Goal: Information Seeking & Learning: Learn about a topic

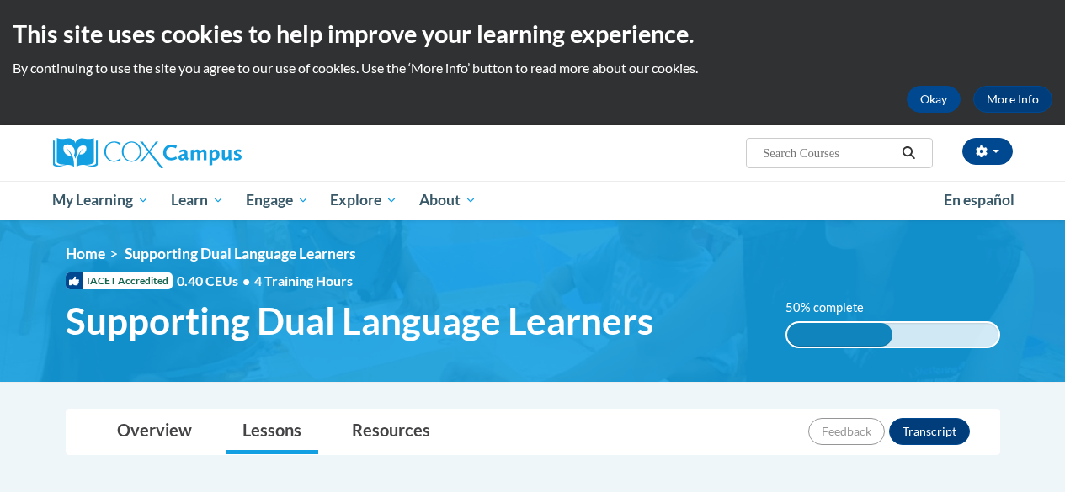
click at [983, 50] on h2 "This site uses cookies to help improve your learning experience." at bounding box center [533, 34] width 1040 height 34
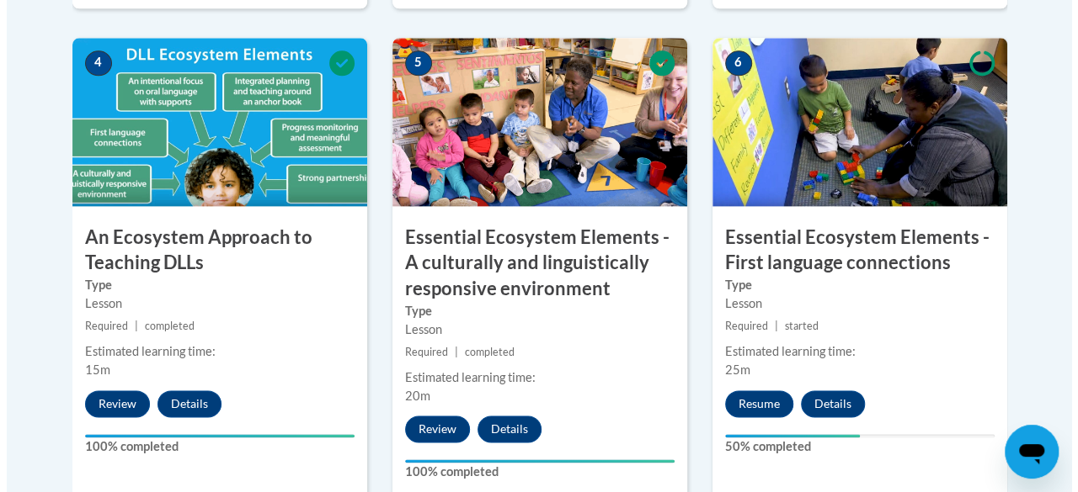
scroll to position [1019, 0]
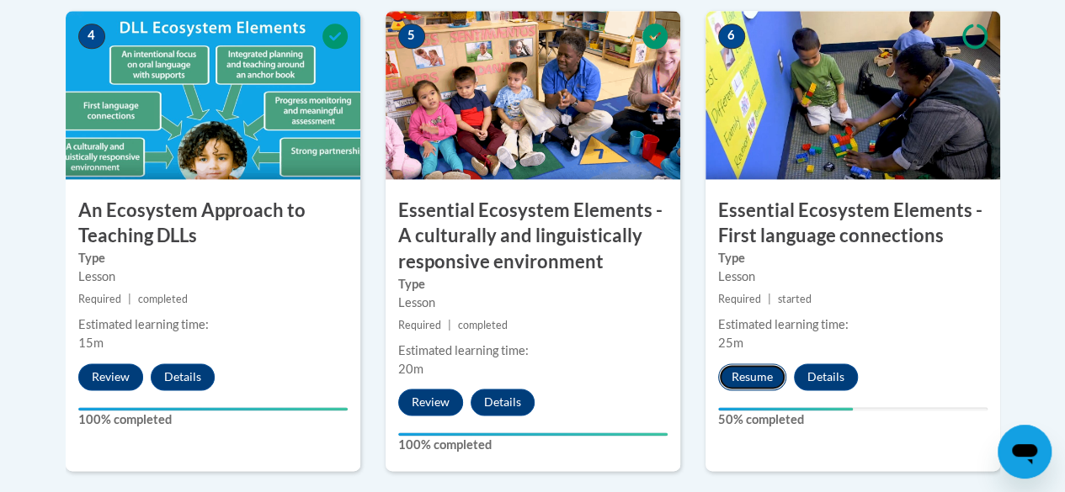
click at [742, 371] on button "Resume" at bounding box center [752, 377] width 68 height 27
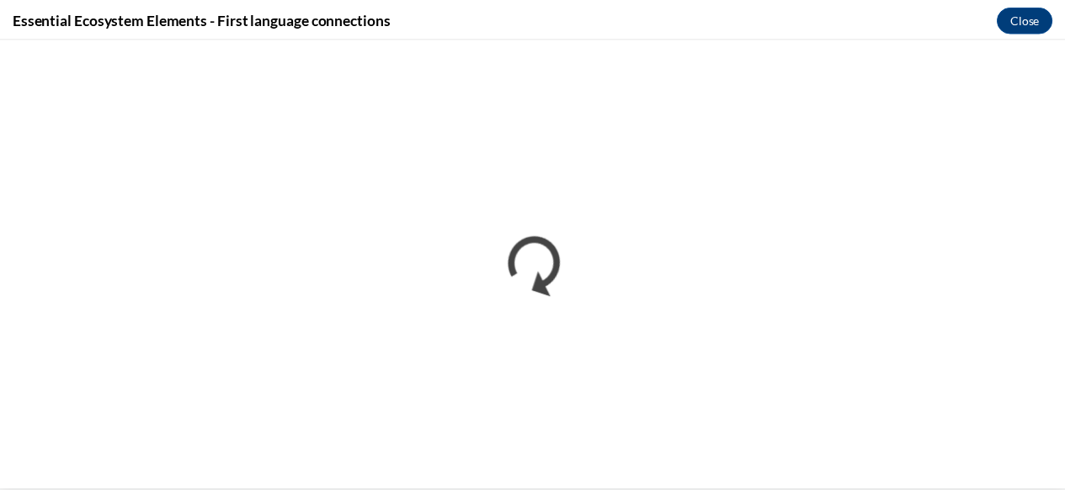
scroll to position [0, 0]
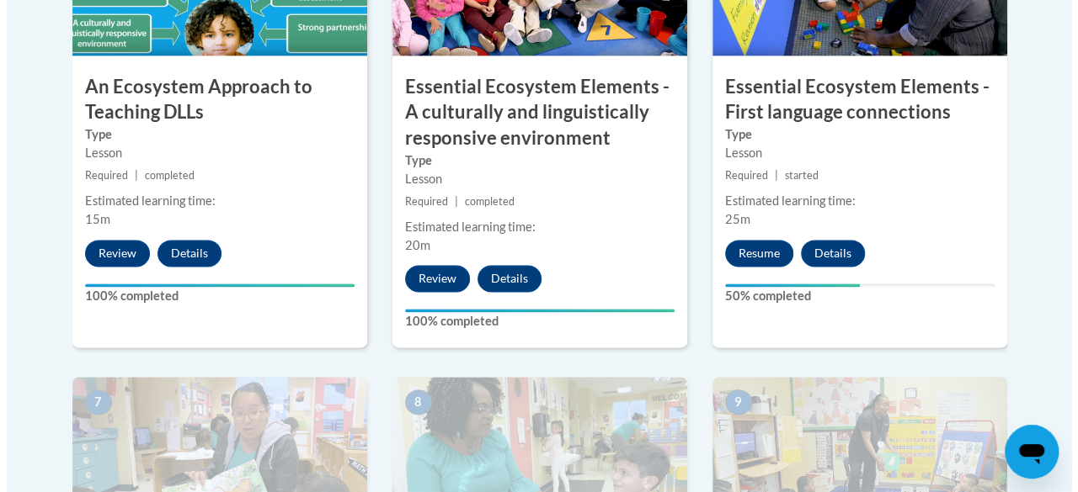
scroll to position [1186, 0]
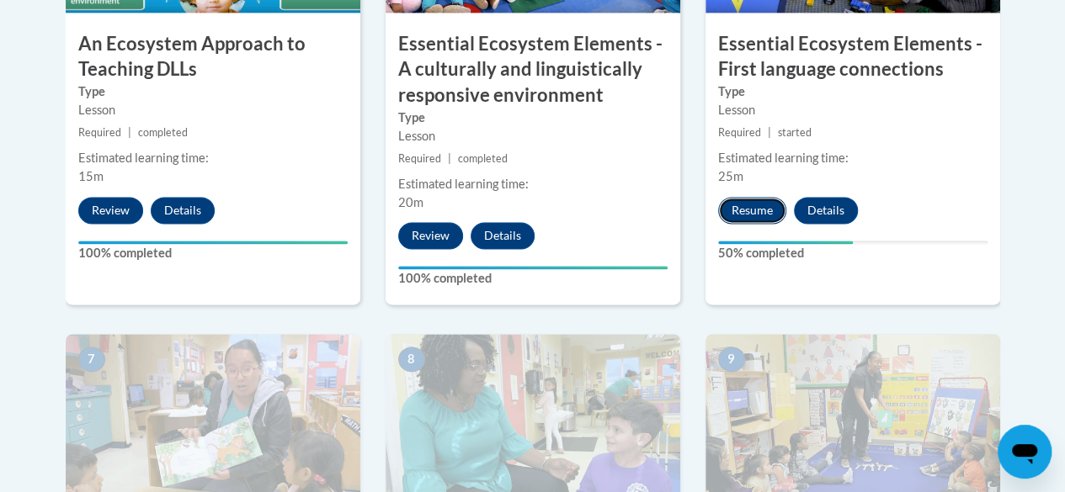
click at [758, 200] on button "Resume" at bounding box center [752, 210] width 68 height 27
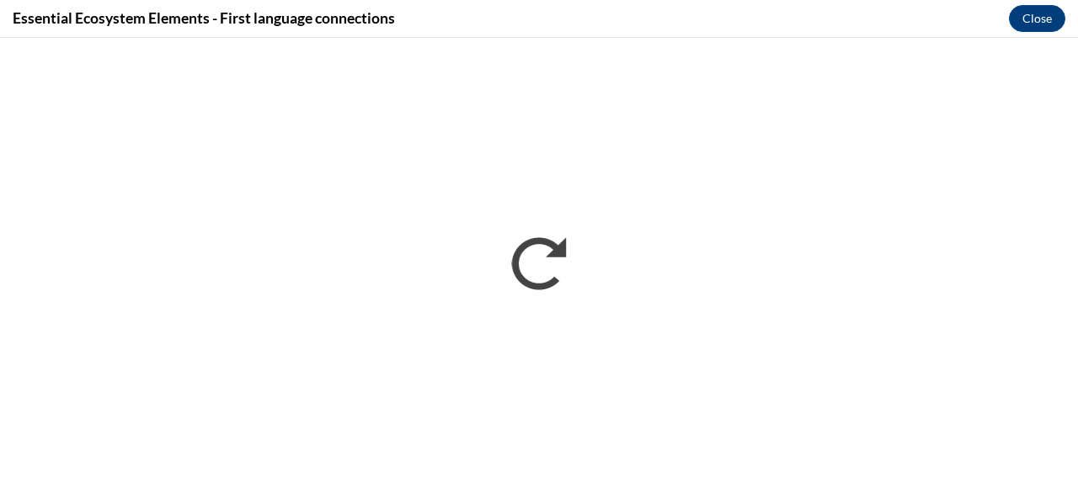
scroll to position [0, 0]
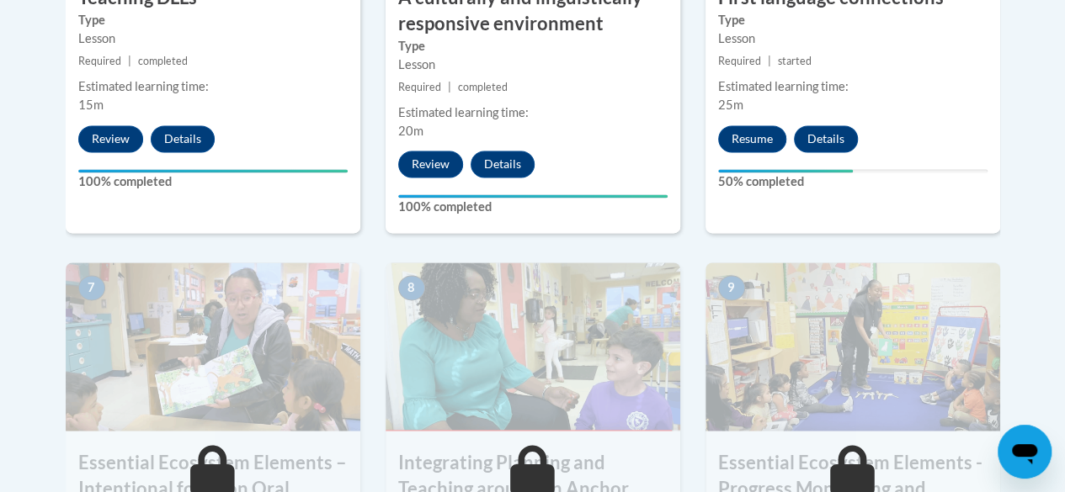
scroll to position [1315, 0]
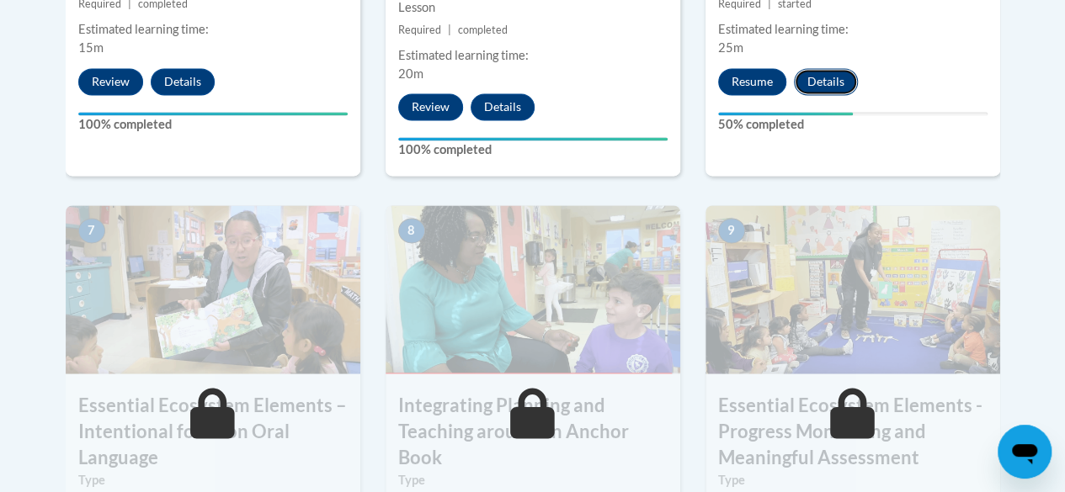
click at [819, 78] on button "Details" at bounding box center [826, 81] width 64 height 27
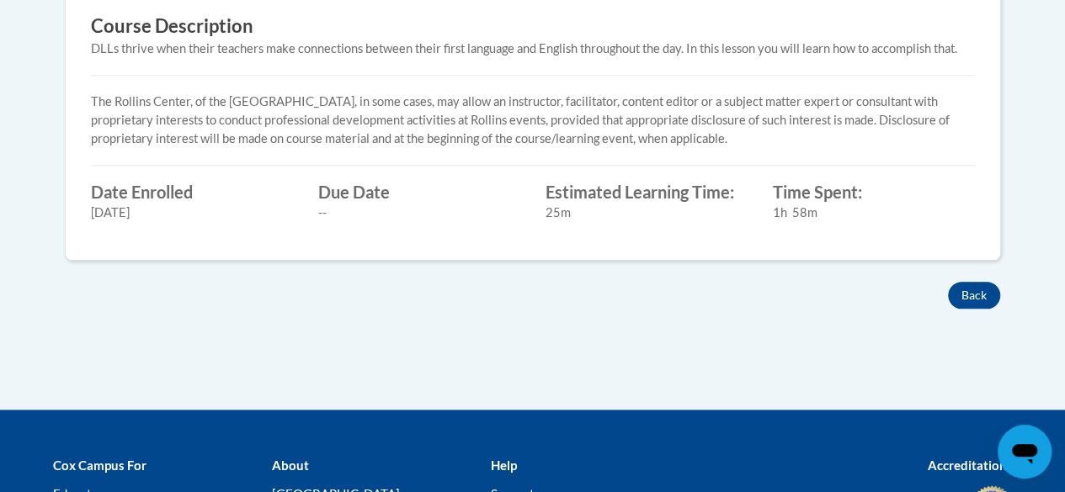
scroll to position [875, 0]
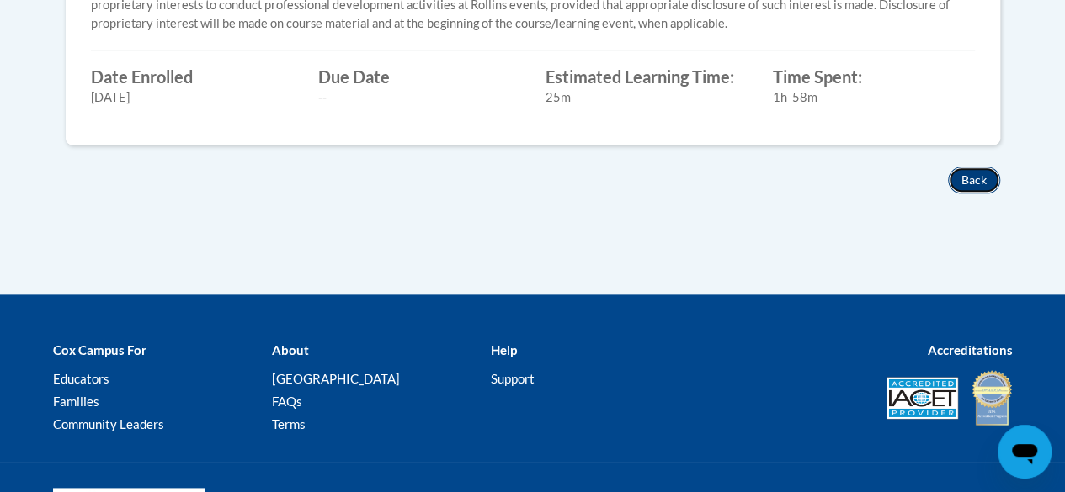
click at [975, 171] on button "Back" at bounding box center [974, 180] width 52 height 27
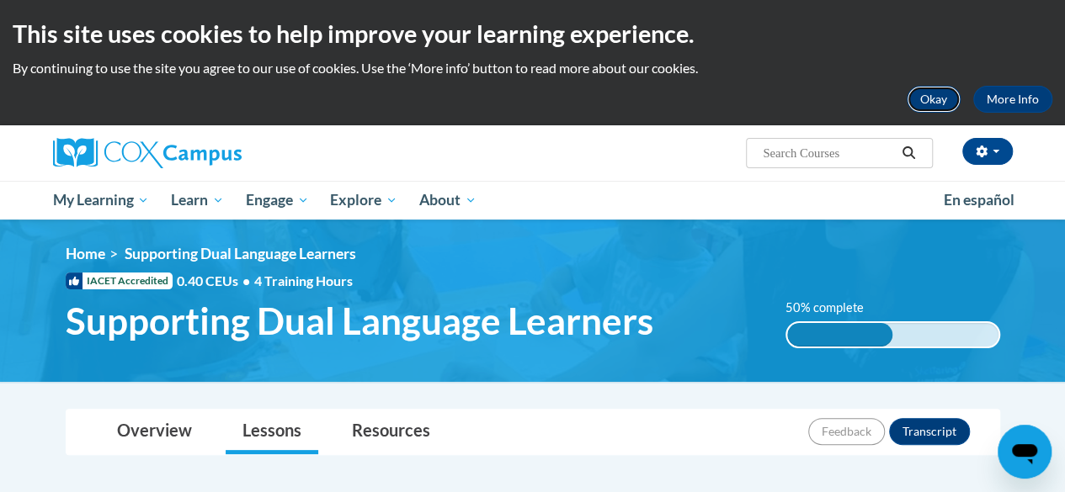
click at [940, 95] on button "Okay" at bounding box center [934, 99] width 54 height 27
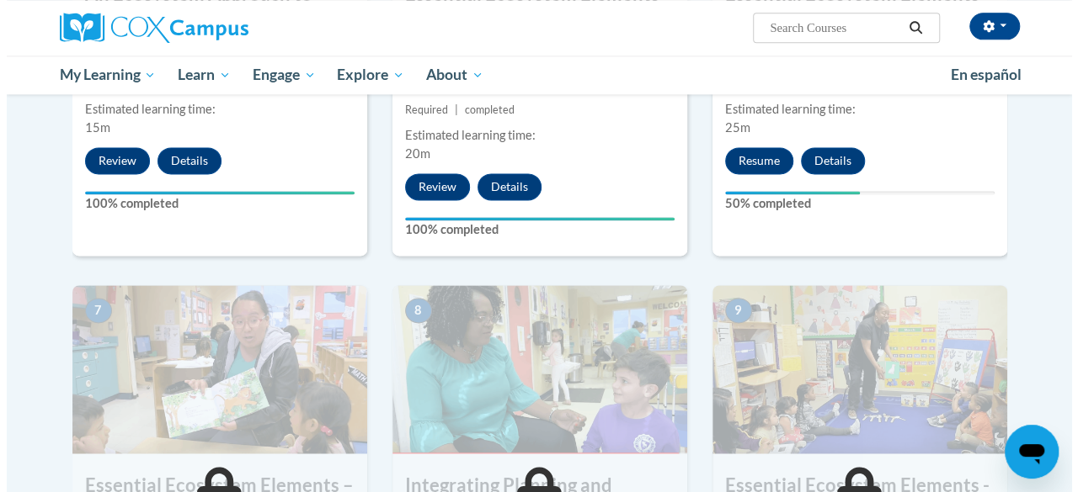
scroll to position [1135, 0]
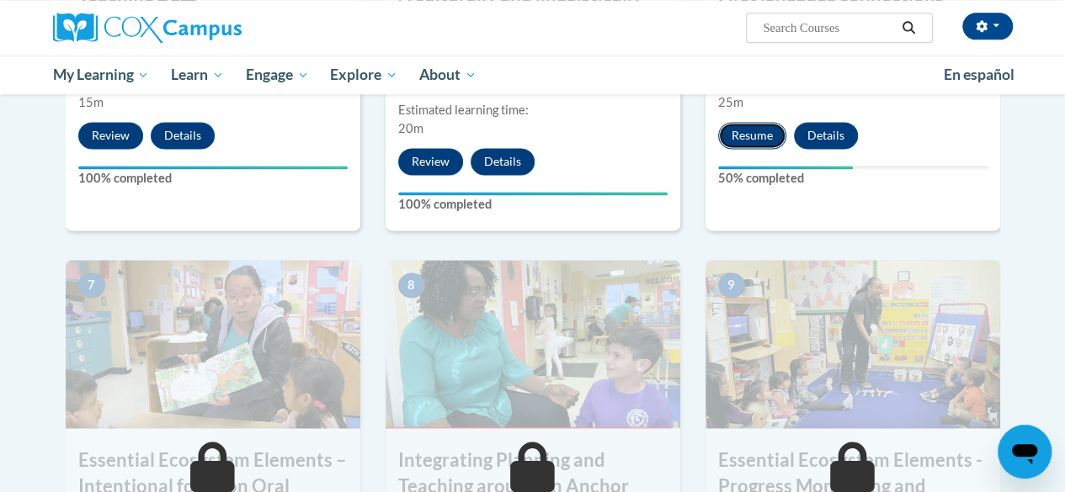
click at [748, 122] on button "Resume" at bounding box center [752, 135] width 68 height 27
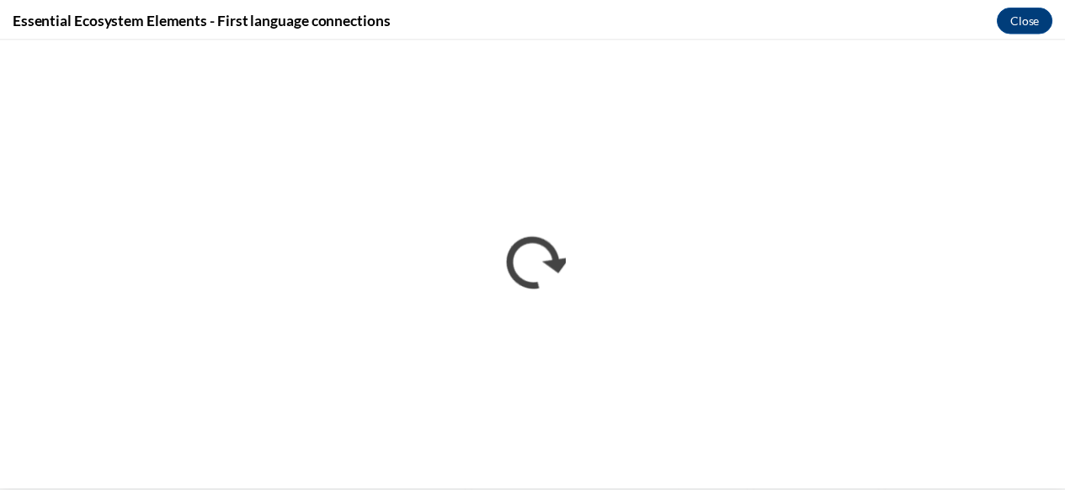
scroll to position [0, 0]
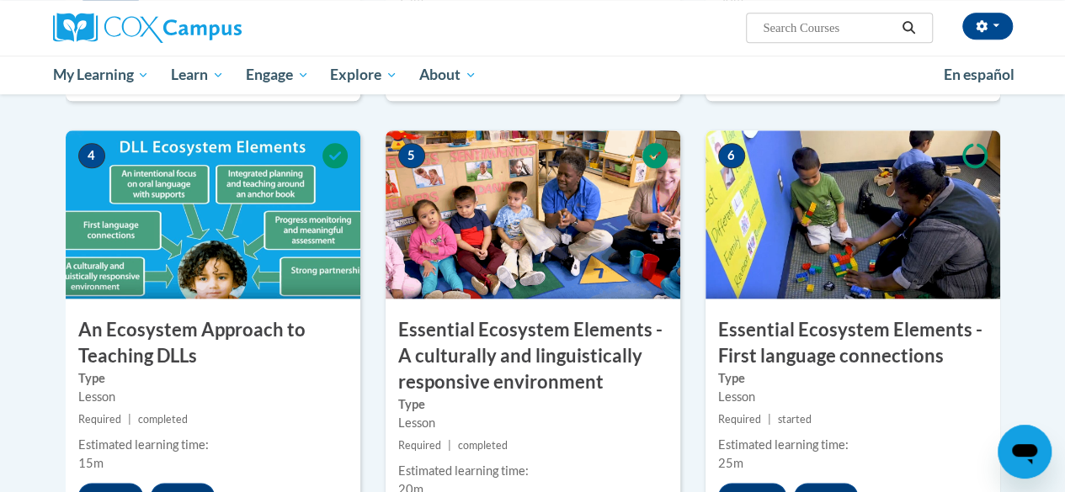
scroll to position [822, 0]
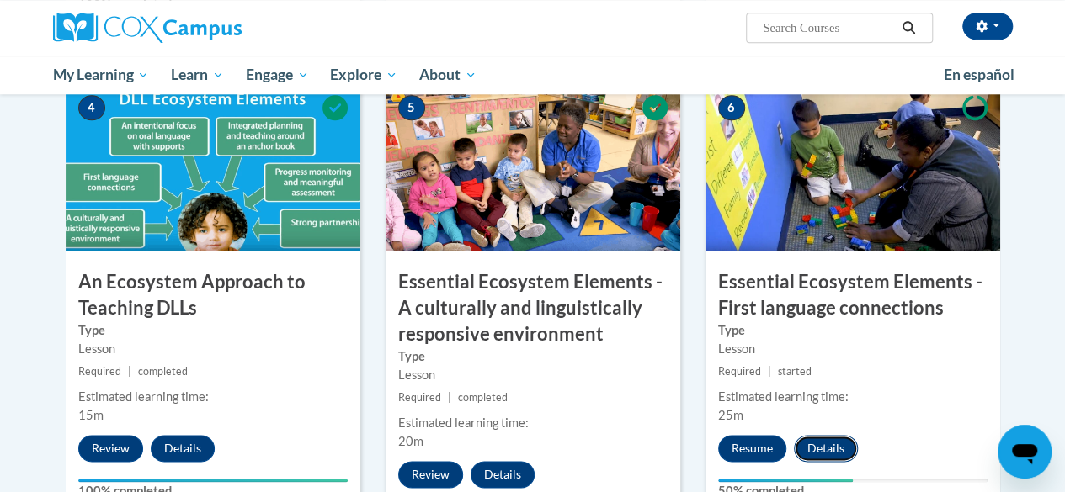
click at [812, 449] on button "Details" at bounding box center [826, 448] width 64 height 27
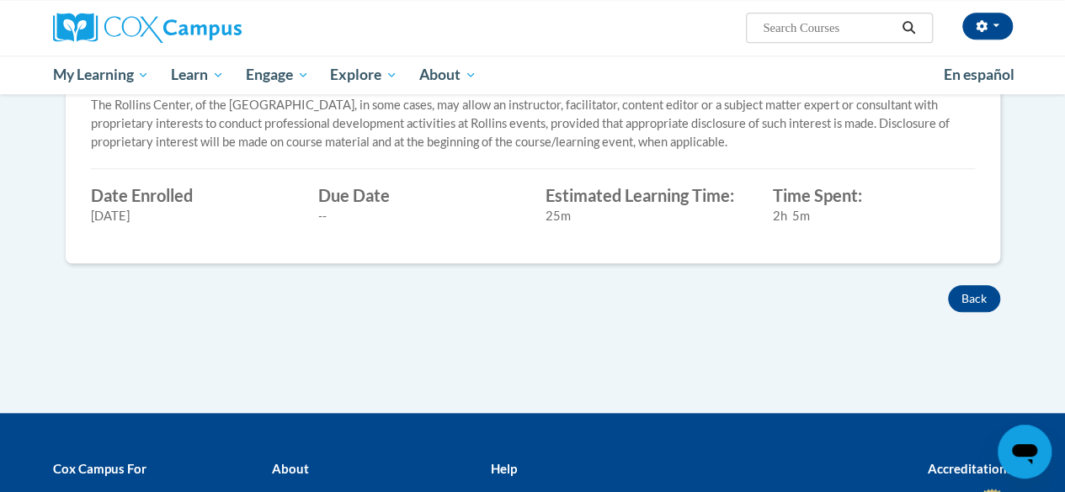
scroll to position [616, 0]
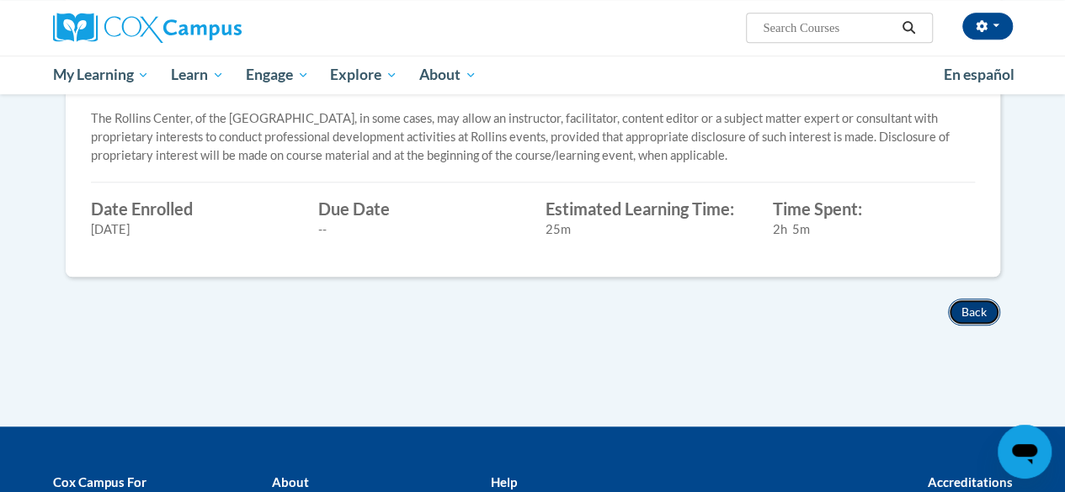
click at [975, 302] on button "Back" at bounding box center [974, 312] width 52 height 27
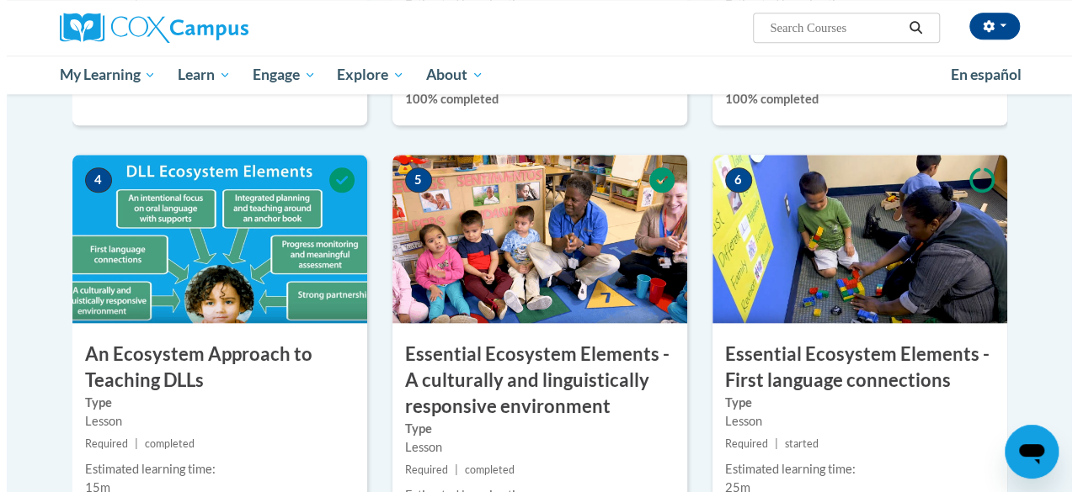
scroll to position [797, 0]
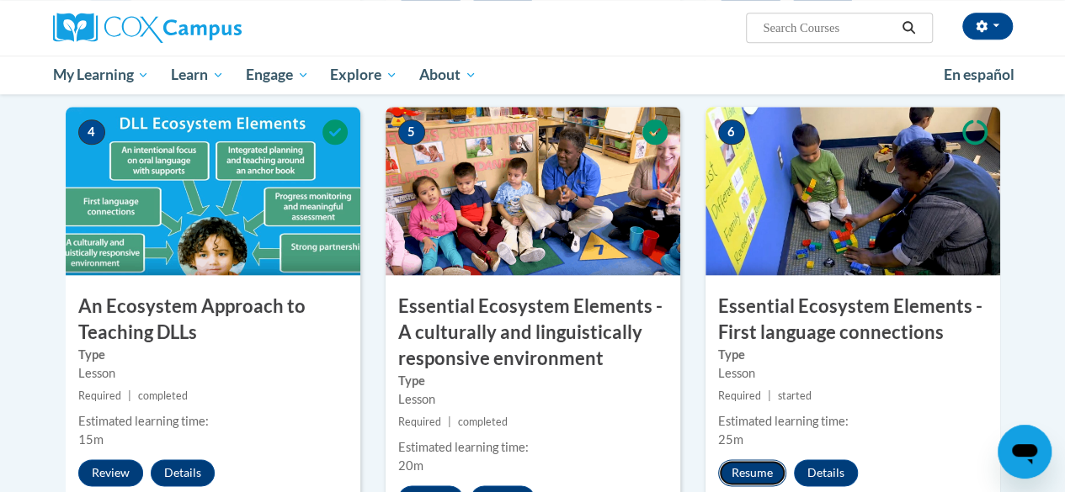
click at [753, 466] on button "Resume" at bounding box center [752, 473] width 68 height 27
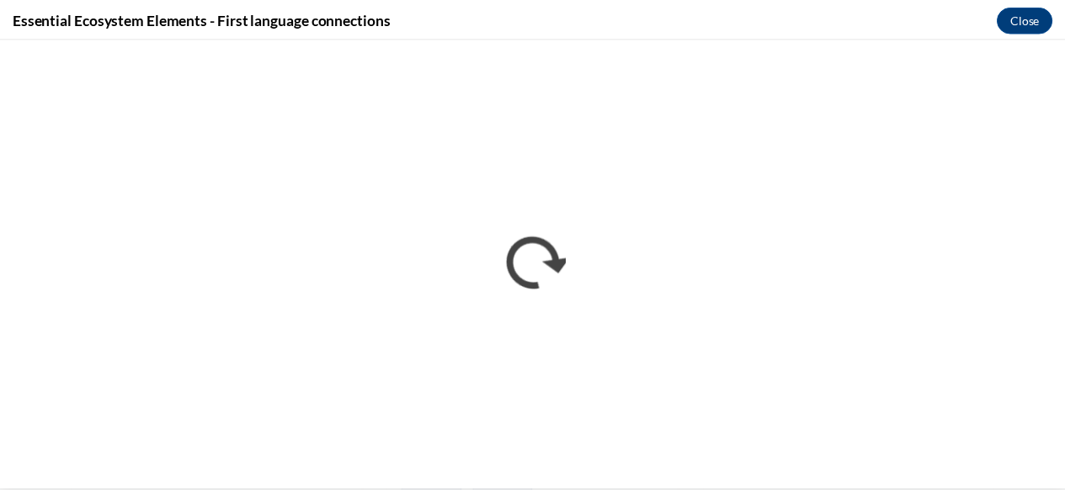
scroll to position [0, 0]
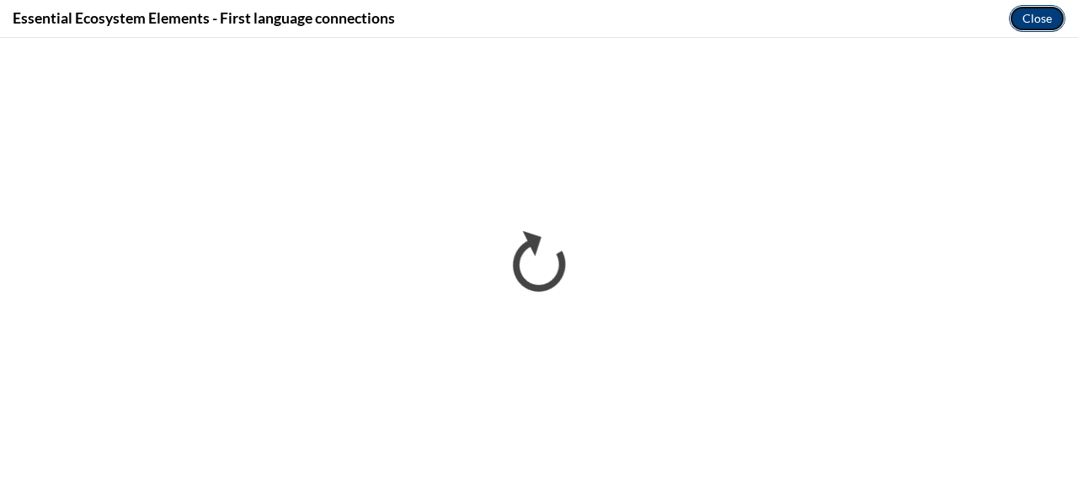
click at [1040, 13] on button "Close" at bounding box center [1036, 18] width 56 height 27
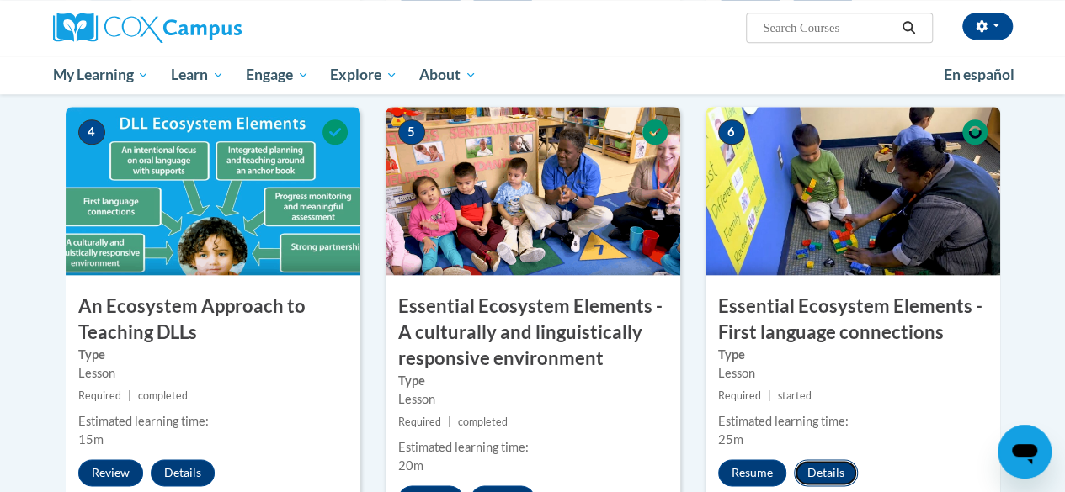
click at [823, 473] on button "Details" at bounding box center [826, 473] width 64 height 27
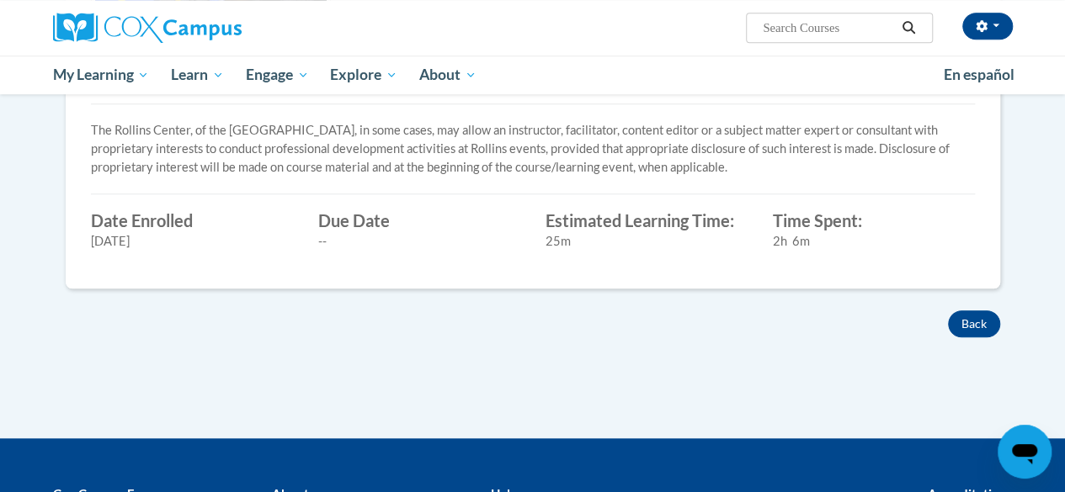
scroll to position [608, 0]
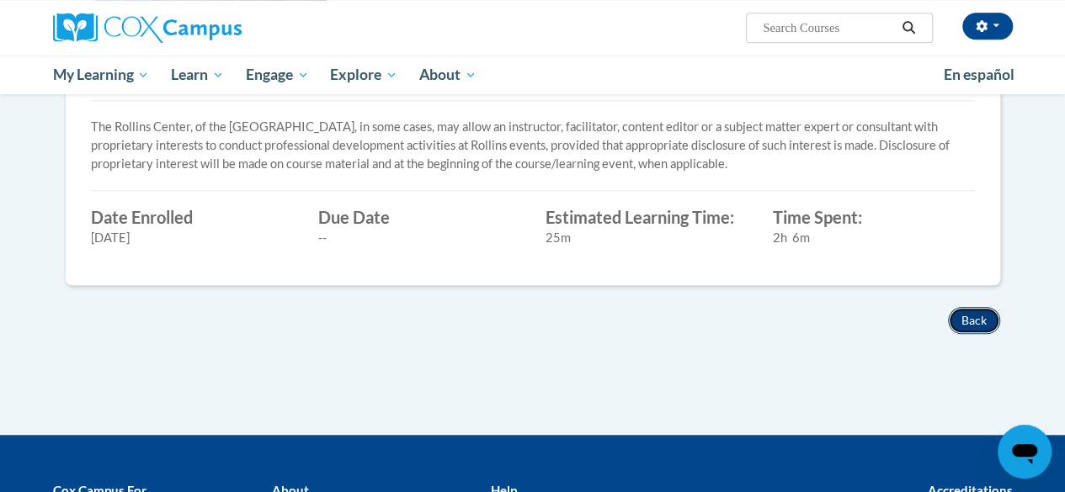
click at [975, 312] on button "Back" at bounding box center [974, 320] width 52 height 27
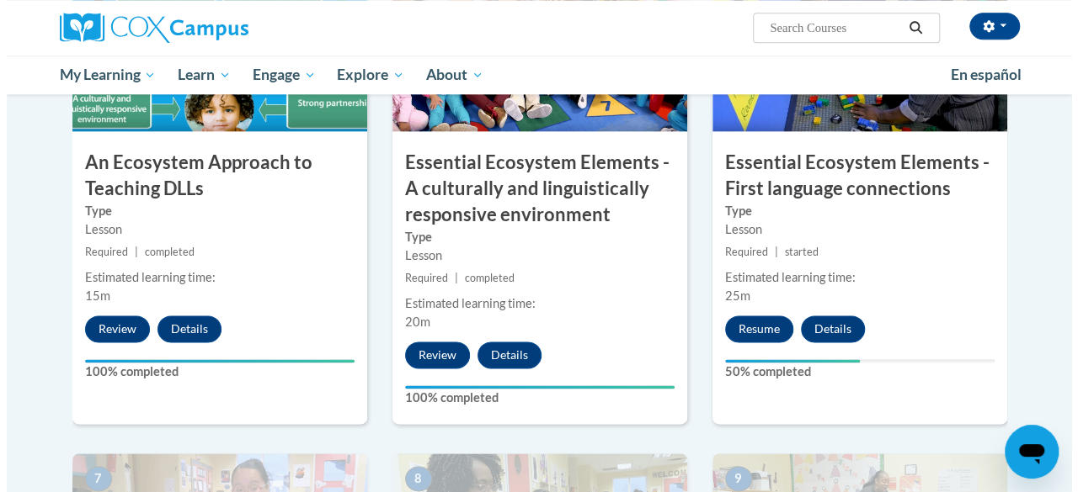
scroll to position [966, 0]
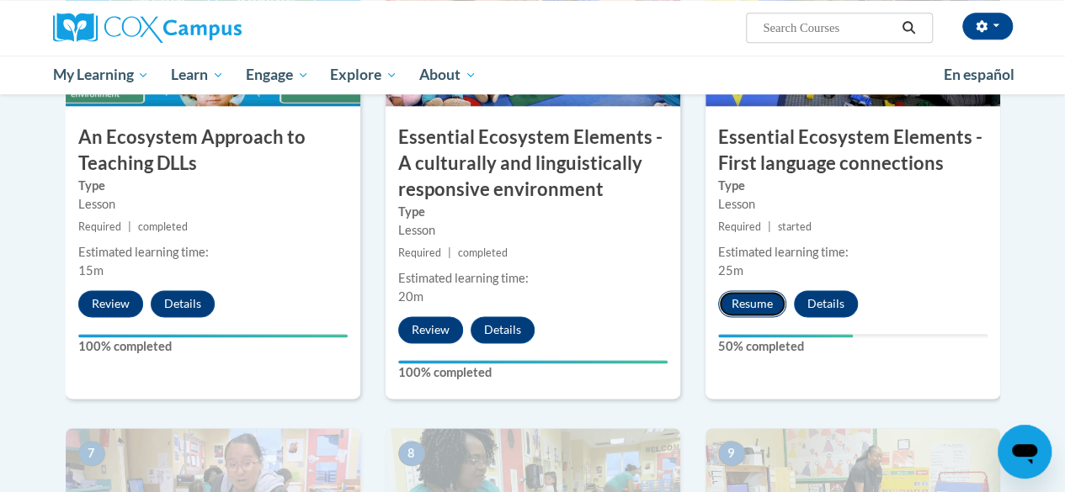
click at [768, 297] on button "Resume" at bounding box center [752, 303] width 68 height 27
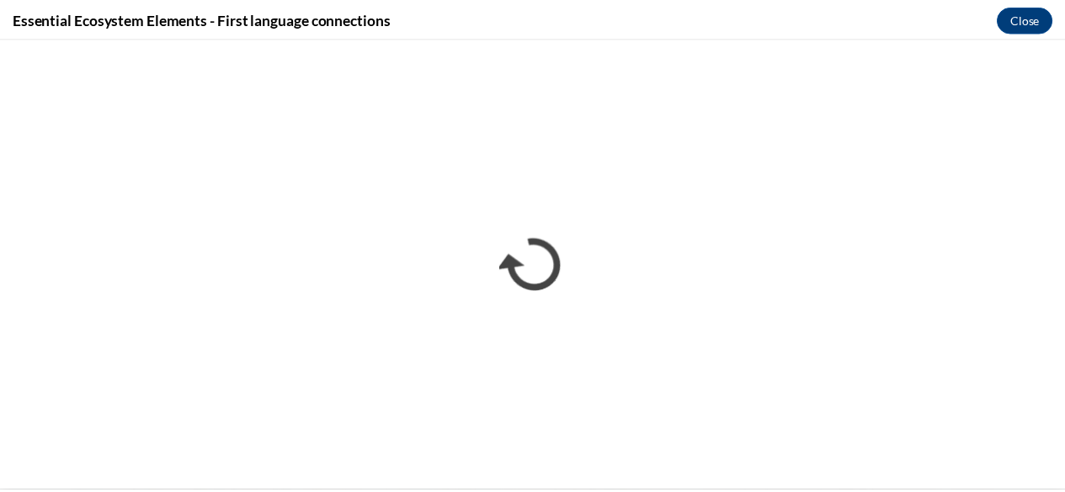
scroll to position [0, 0]
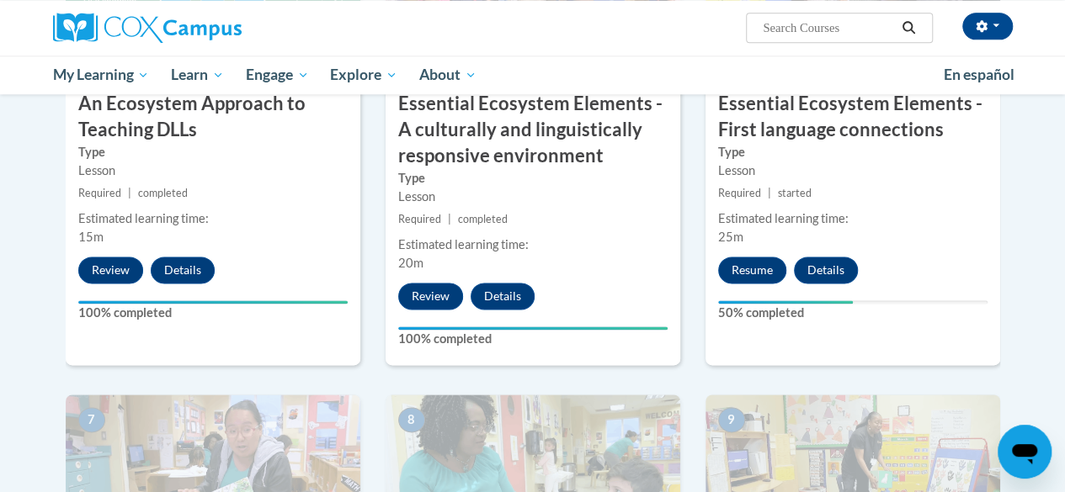
scroll to position [1072, 0]
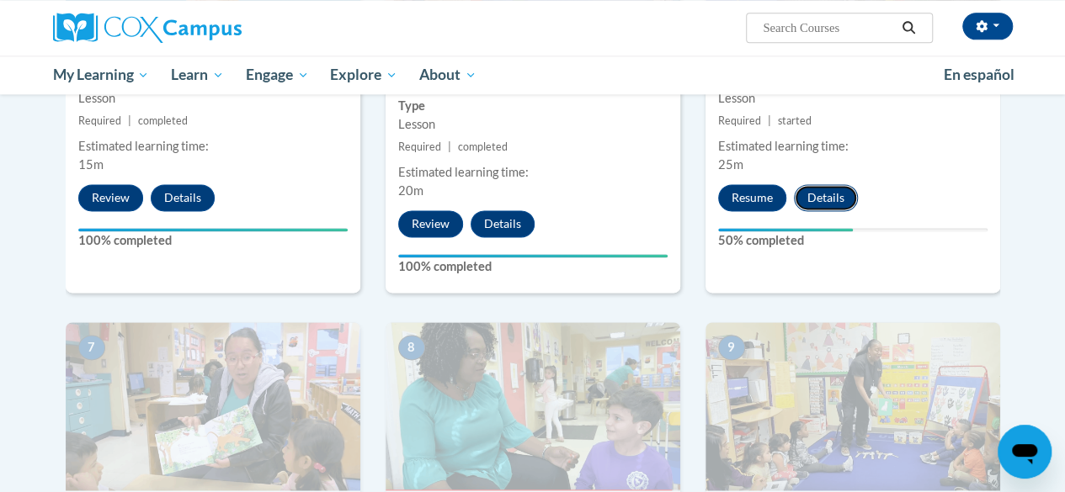
click at [821, 193] on button "Details" at bounding box center [826, 197] width 64 height 27
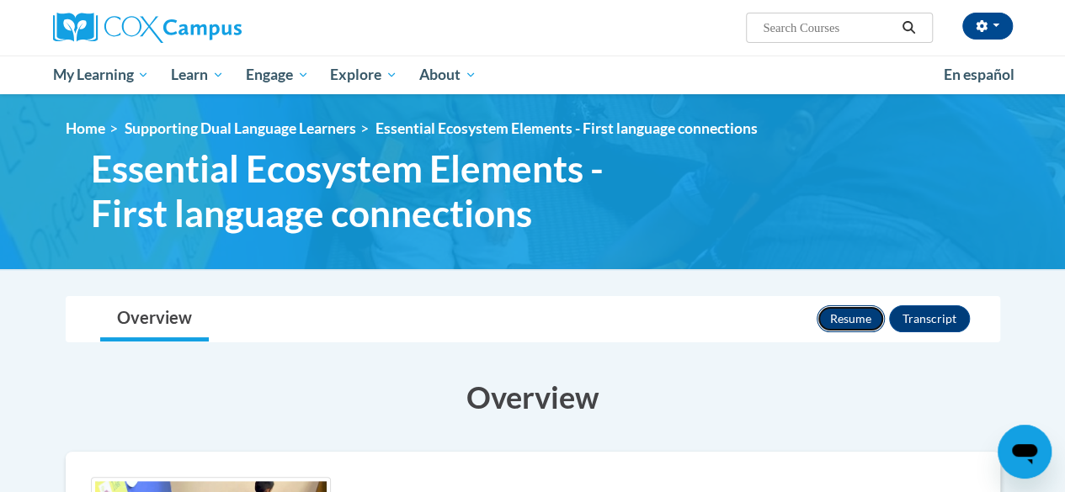
click at [844, 316] on button "Resume" at bounding box center [851, 319] width 68 height 27
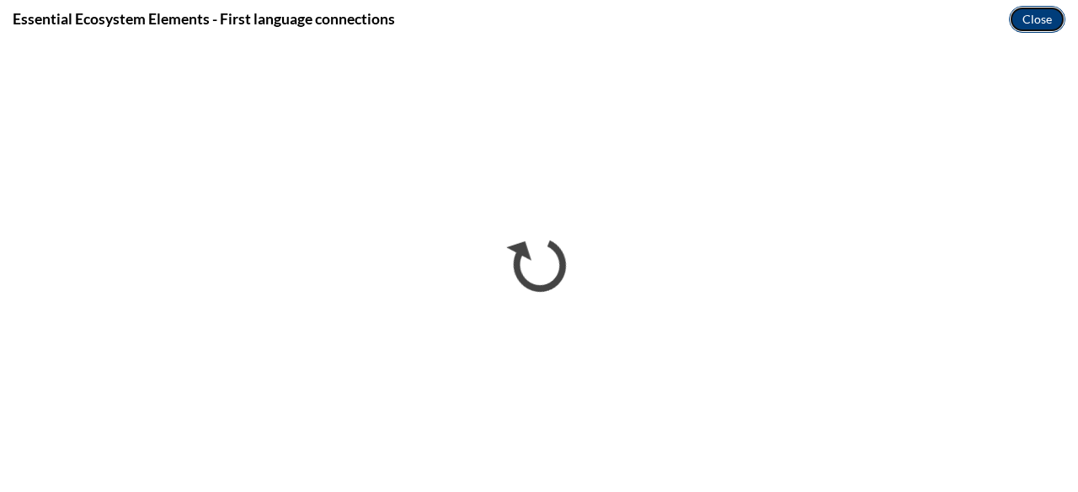
click at [1034, 19] on button "Close" at bounding box center [1036, 19] width 56 height 27
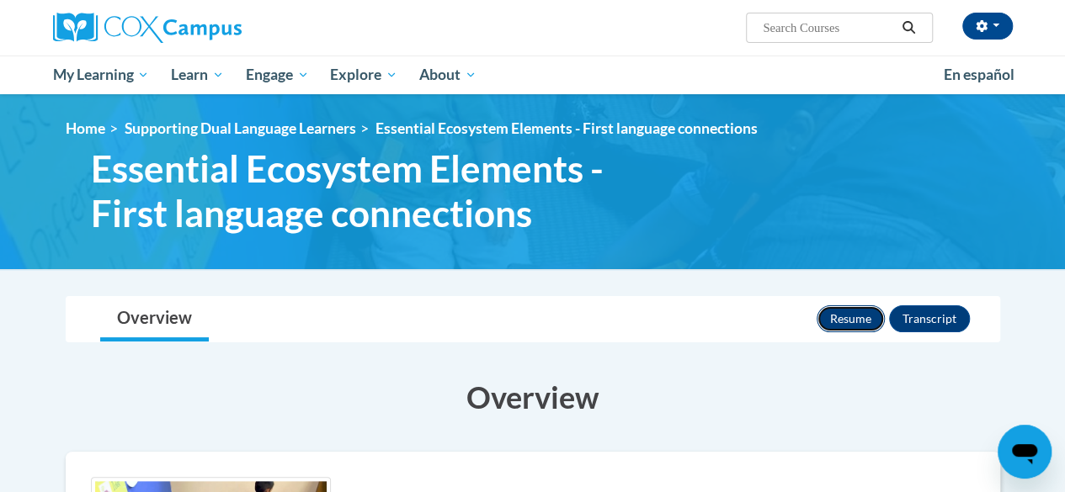
click at [849, 315] on button "Resume" at bounding box center [851, 319] width 68 height 27
click at [156, 302] on link "Overview" at bounding box center [154, 319] width 109 height 45
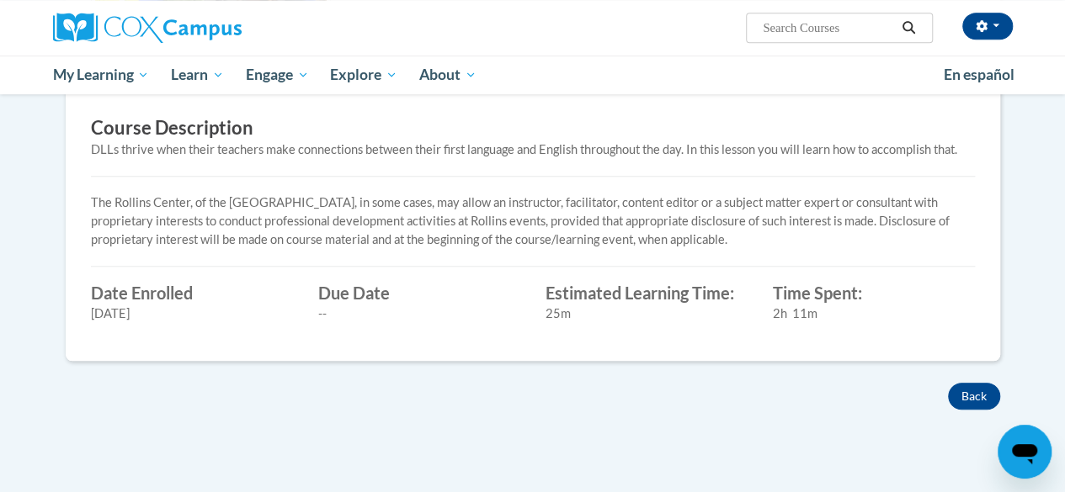
scroll to position [567, 0]
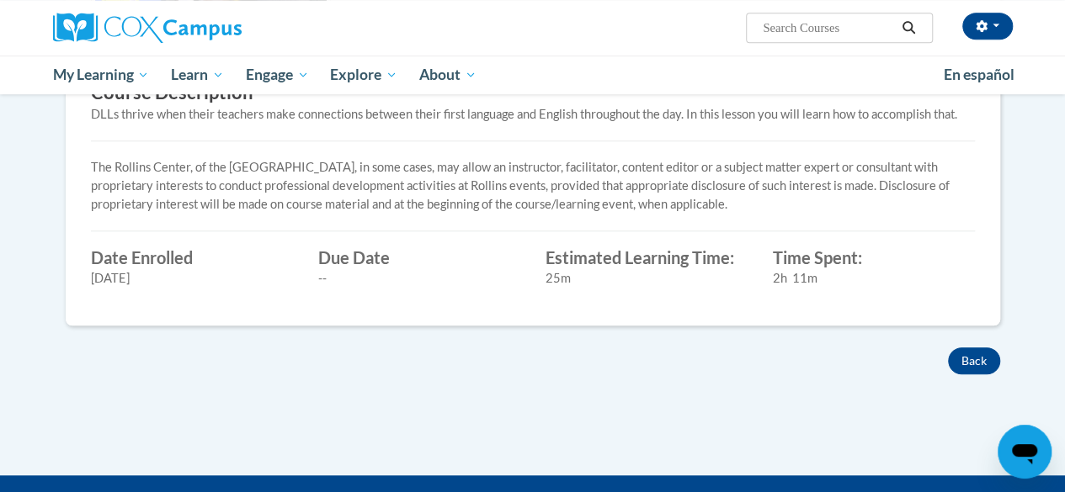
drag, startPoint x: 1059, startPoint y: 358, endPoint x: 1056, endPoint y: 383, distance: 25.5
click at [1056, 383] on body "[PERSON_NAME] ([GEOGRAPHIC_DATA]/[GEOGRAPHIC_DATA] UTC-04:00) My Profile Inbox …" at bounding box center [532, 93] width 1065 height 1321
click at [972, 352] on button "Back" at bounding box center [974, 361] width 52 height 27
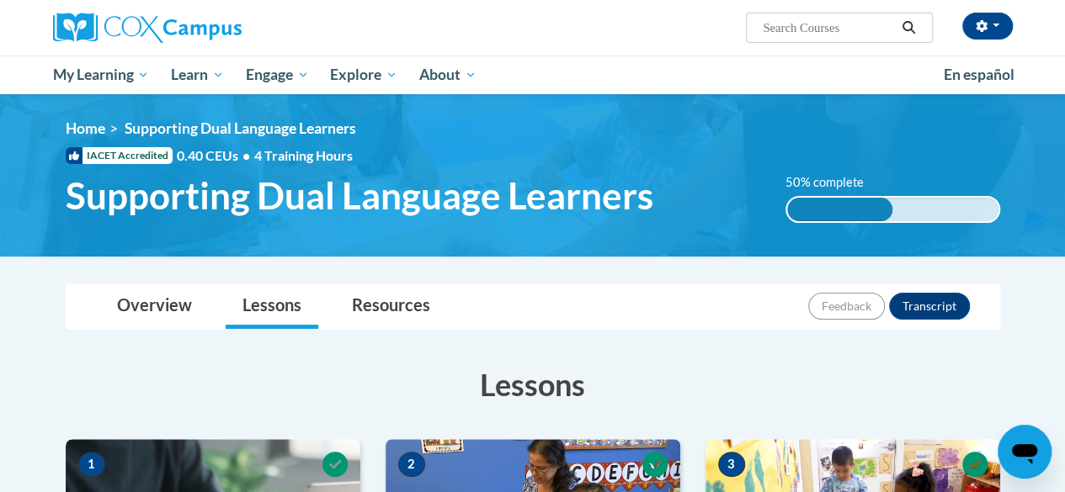
click at [894, 205] on div "50% complete 0.001%" at bounding box center [892, 209] width 215 height 27
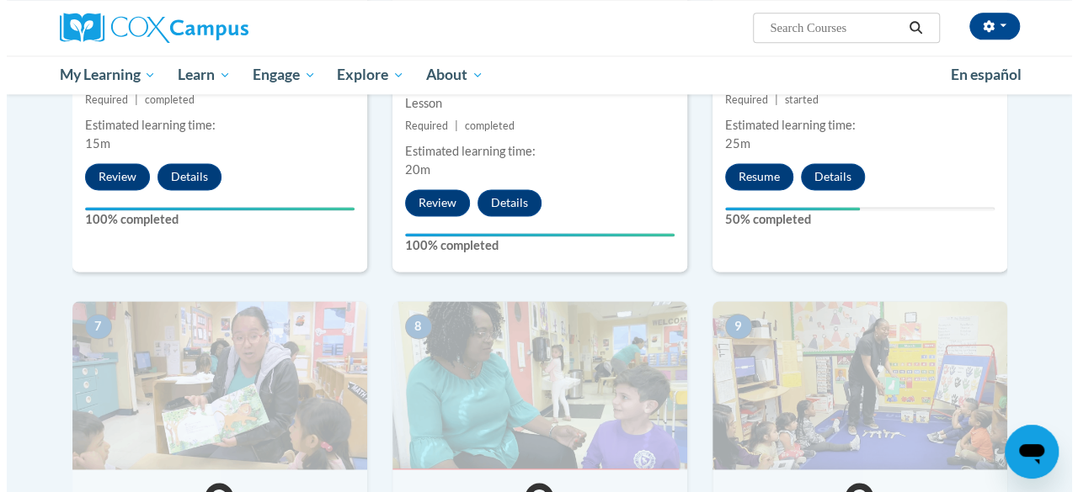
scroll to position [1090, 0]
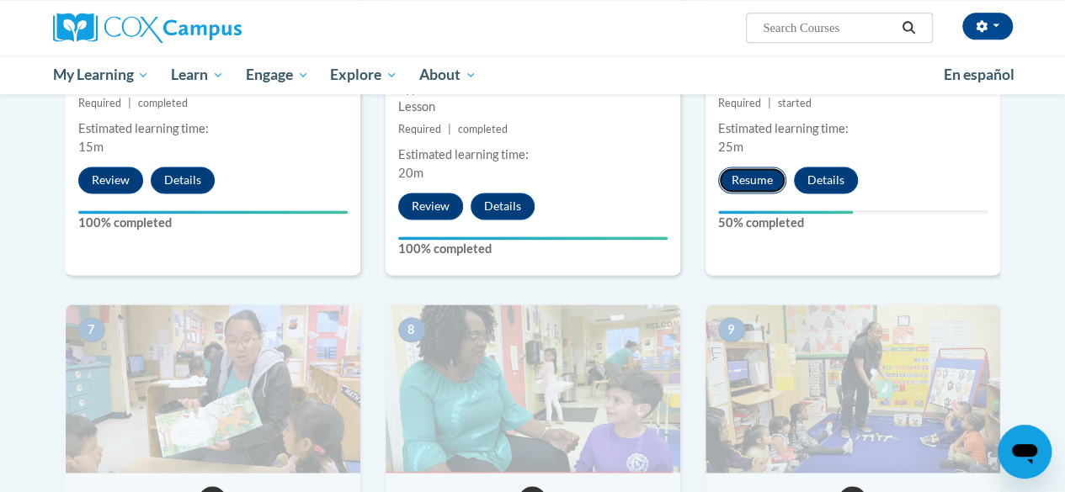
click at [760, 173] on button "Resume" at bounding box center [752, 180] width 68 height 27
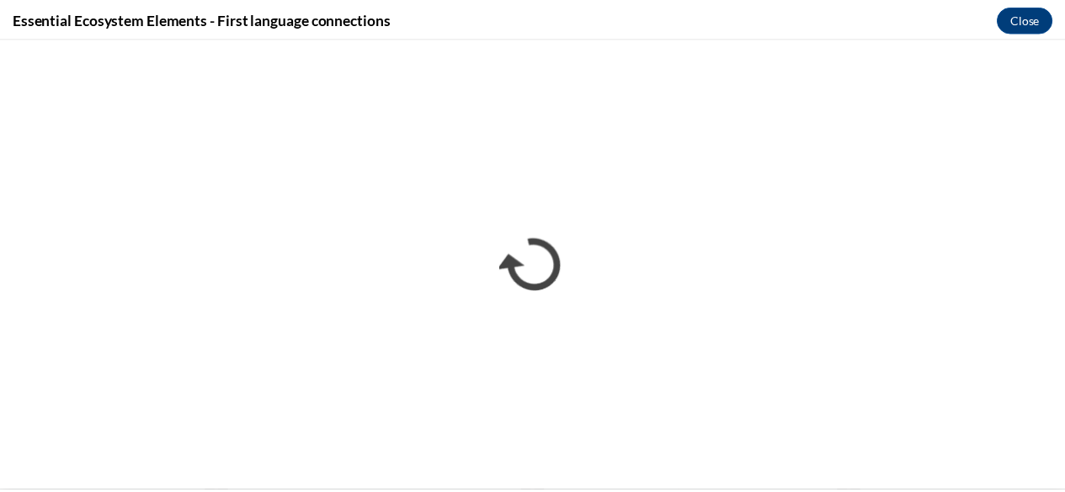
scroll to position [0, 0]
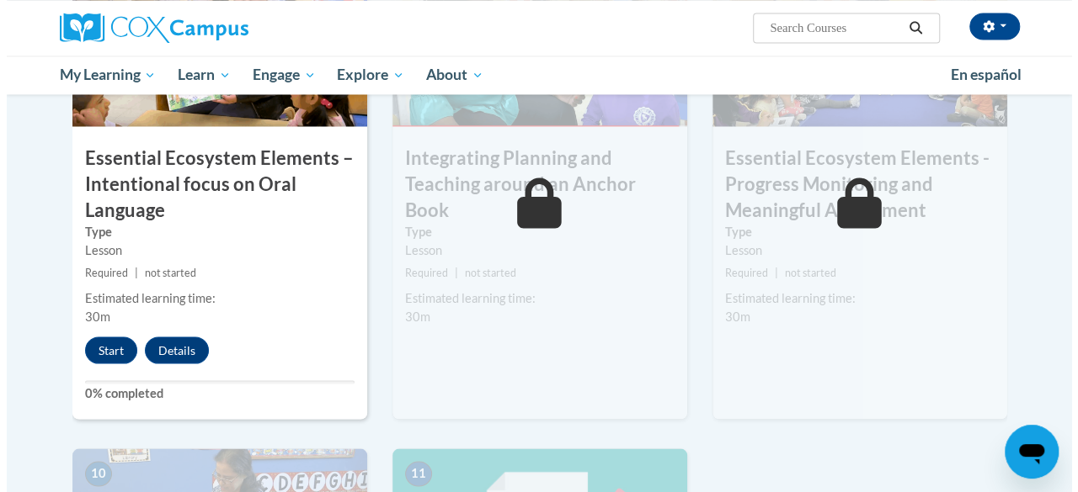
scroll to position [1473, 0]
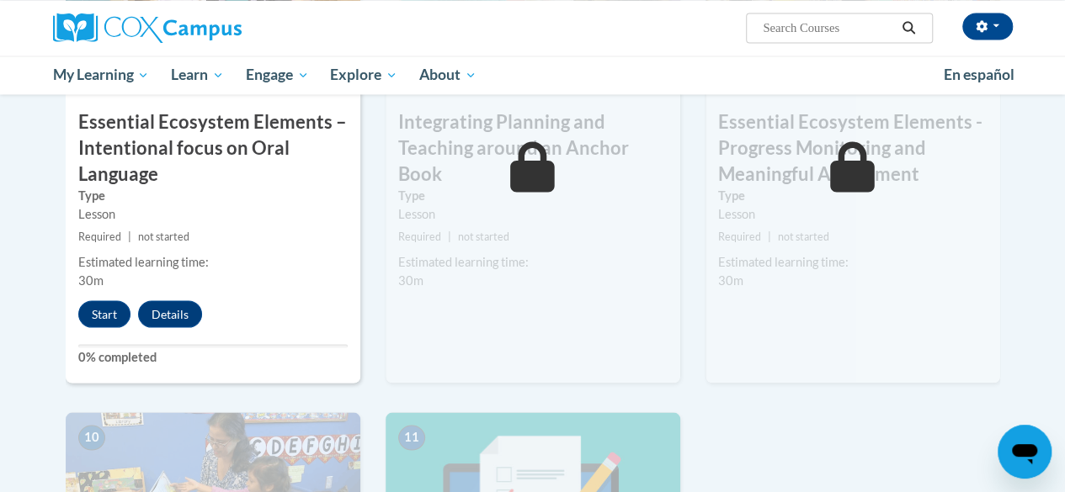
drag, startPoint x: 1056, startPoint y: 321, endPoint x: 780, endPoint y: 331, distance: 276.3
click at [94, 304] on button "Start" at bounding box center [104, 314] width 52 height 27
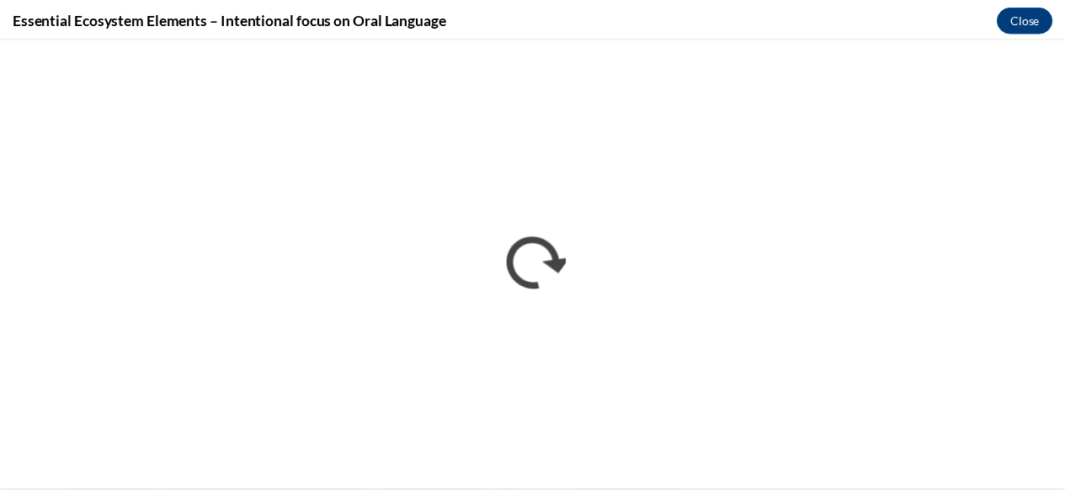
scroll to position [0, 0]
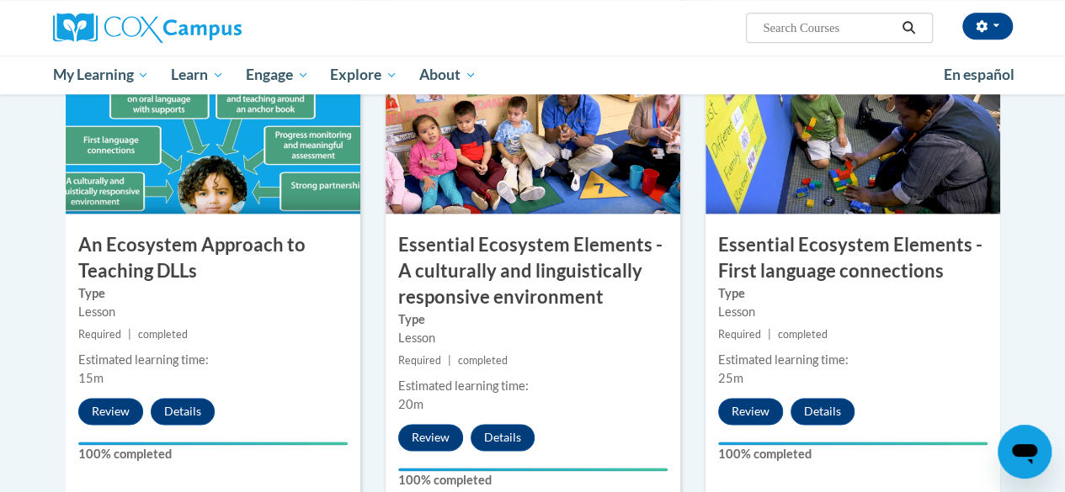
scroll to position [931, 0]
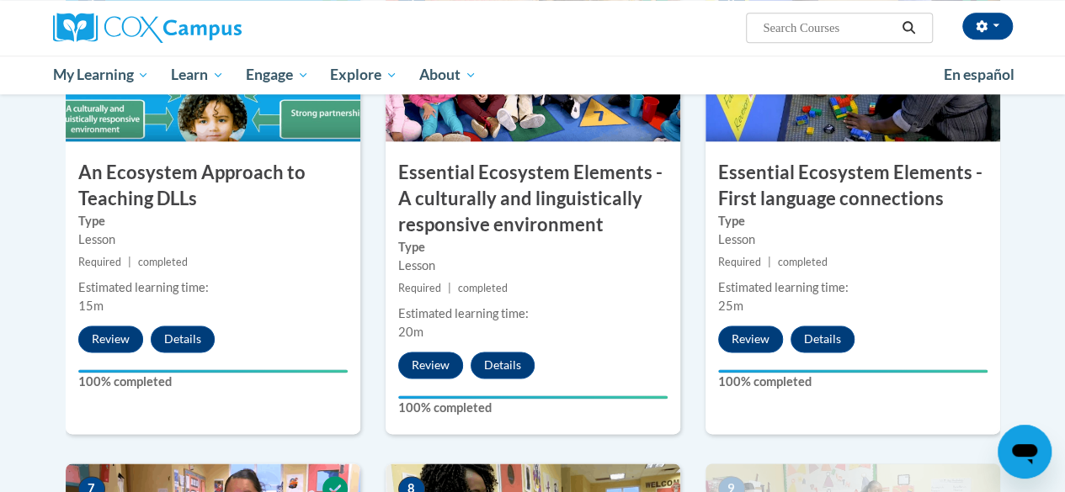
drag, startPoint x: 1051, startPoint y: 237, endPoint x: 1040, endPoint y: 334, distance: 98.2
click at [1040, 334] on body "[PERSON_NAME] ([GEOGRAPHIC_DATA]/[GEOGRAPHIC_DATA] UTC-04:00) My Profile Inbox …" at bounding box center [532, 430] width 1065 height 2722
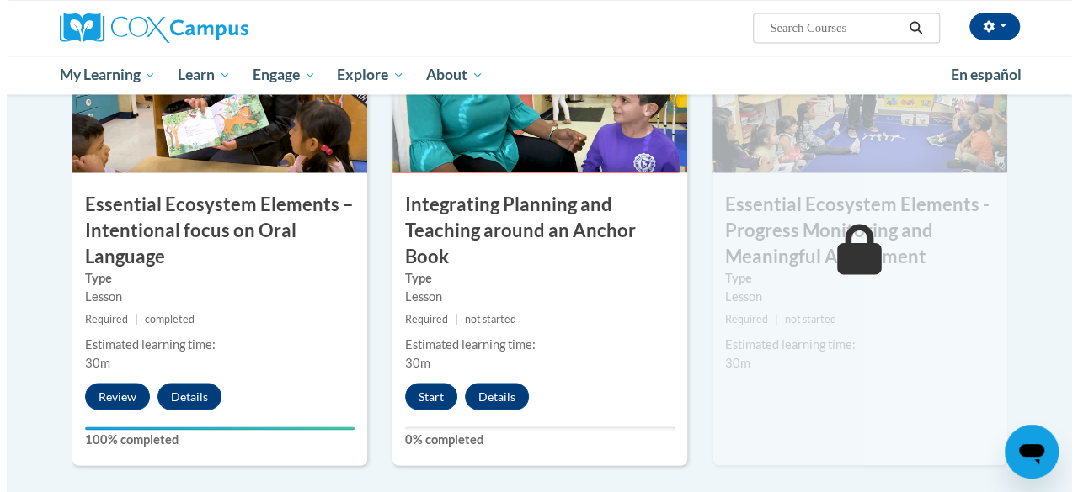
scroll to position [1463, 0]
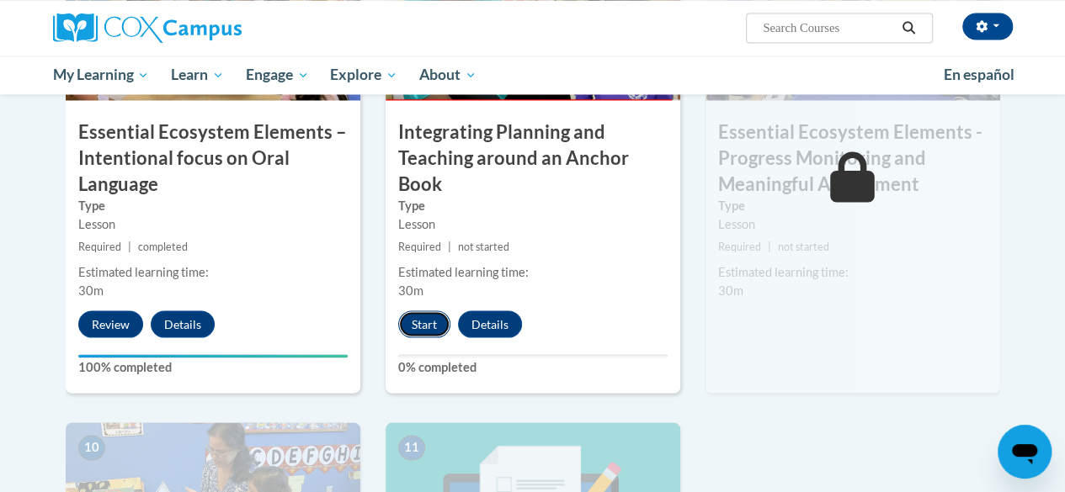
click at [419, 317] on button "Start" at bounding box center [424, 324] width 52 height 27
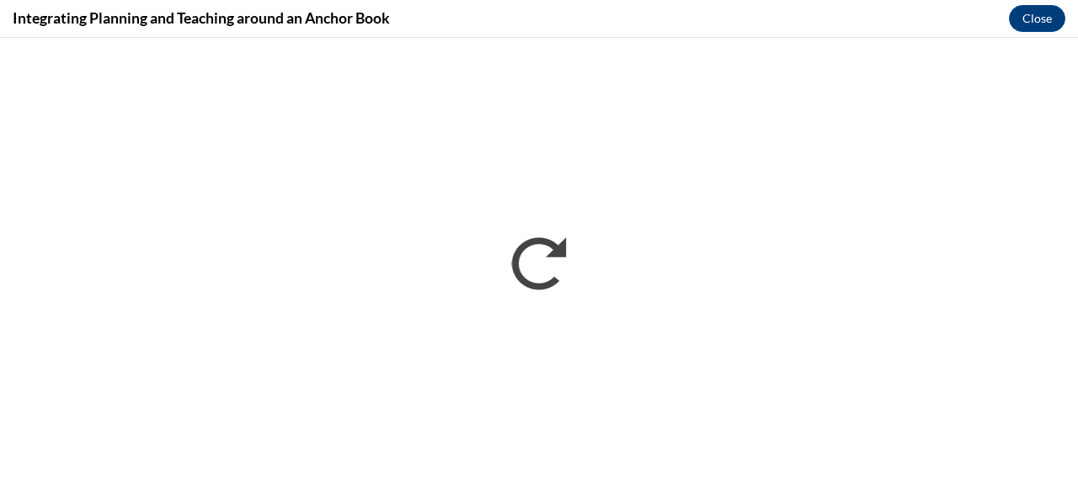
scroll to position [0, 0]
